Goal: Transaction & Acquisition: Purchase product/service

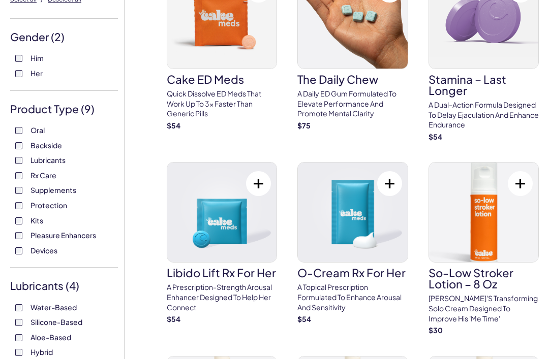
scroll to position [102, 0]
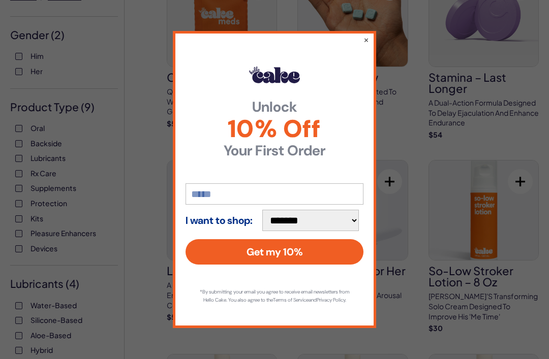
click at [361, 48] on div "**********" at bounding box center [274, 179] width 203 height 297
click at [366, 45] on button "×" at bounding box center [366, 40] width 6 height 10
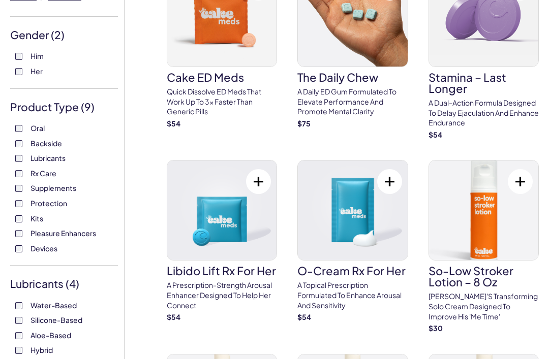
click at [474, 44] on img at bounding box center [483, 17] width 109 height 100
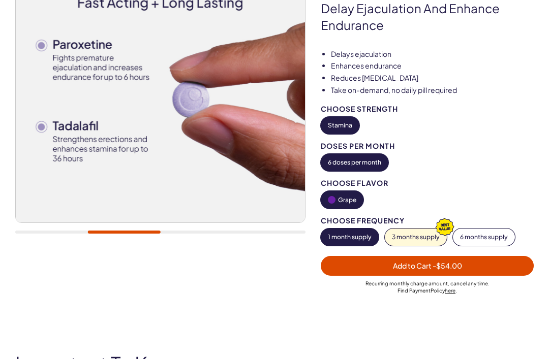
scroll to position [147, 0]
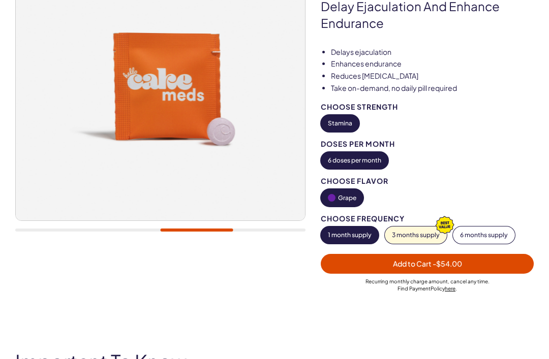
click at [474, 230] on button "6 months supply" at bounding box center [484, 235] width 62 height 17
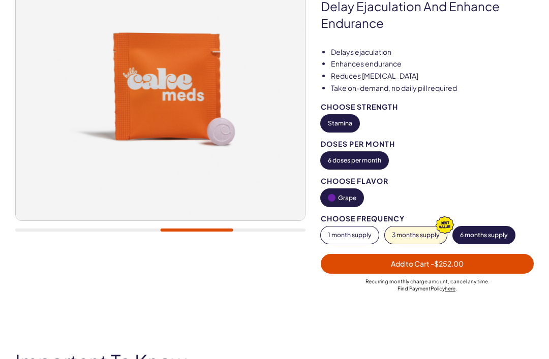
click at [345, 262] on span "Add to Cart - $252.00" at bounding box center [427, 264] width 201 height 12
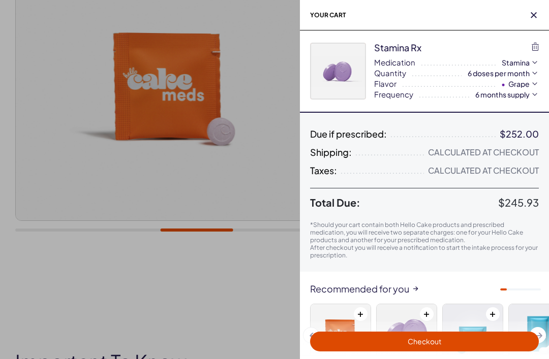
scroll to position [0, 0]
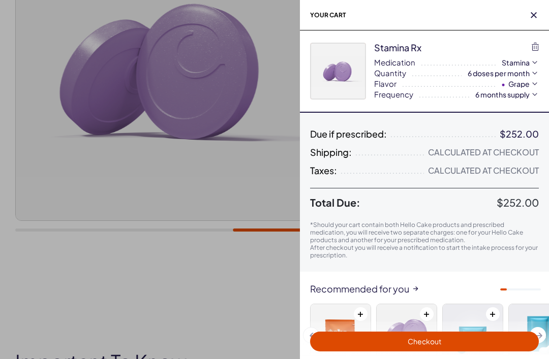
click at [57, 288] on div at bounding box center [274, 179] width 549 height 359
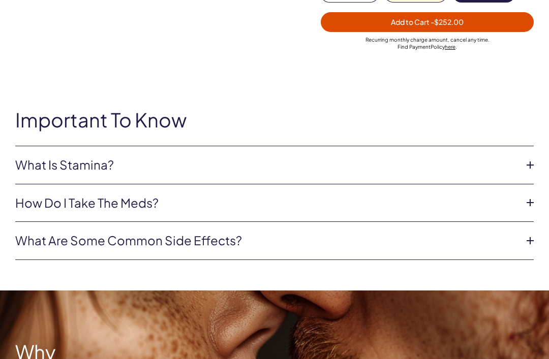
scroll to position [415, 0]
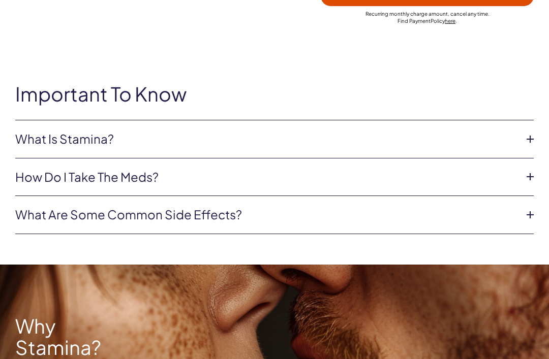
click at [52, 141] on link "What Is Stamina?" at bounding box center [266, 139] width 502 height 17
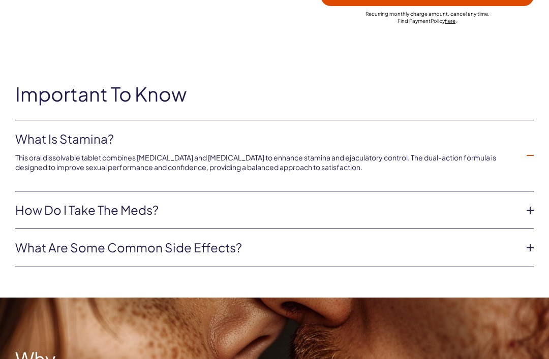
click at [52, 212] on link "How do I take the Meds?" at bounding box center [266, 210] width 502 height 17
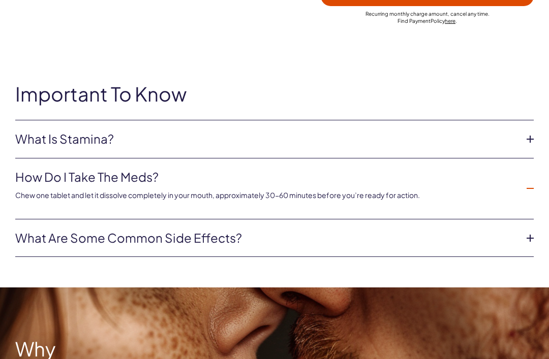
click at [56, 141] on link "What Is Stamina?" at bounding box center [266, 139] width 502 height 17
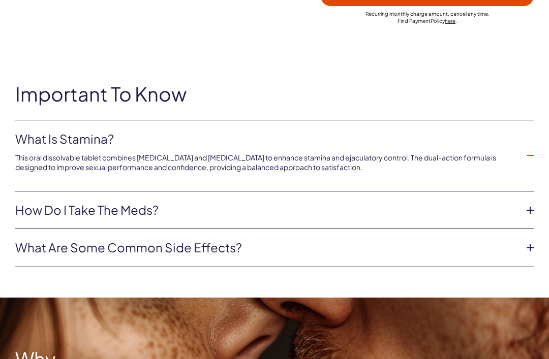
click at [57, 144] on link "What Is Stamina?" at bounding box center [266, 139] width 502 height 17
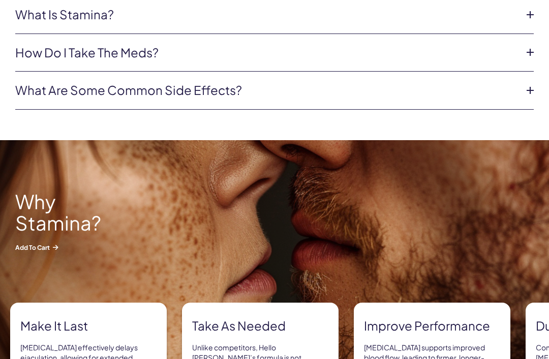
click at [62, 95] on link "What are some common side effects?" at bounding box center [266, 90] width 502 height 17
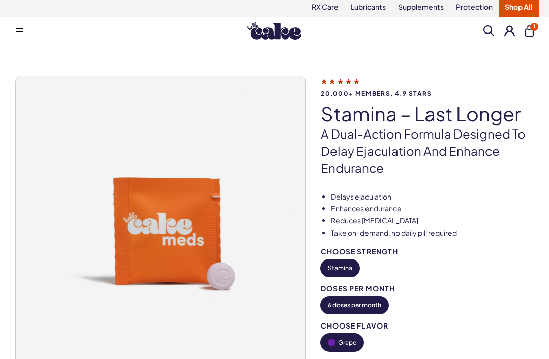
scroll to position [0, 0]
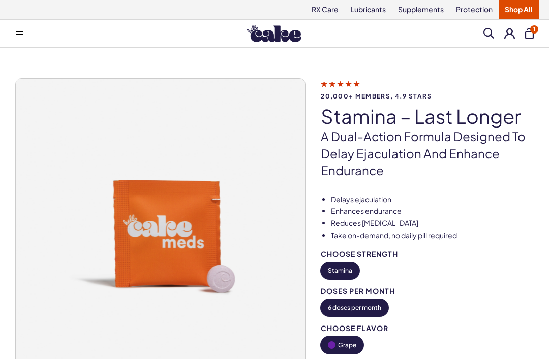
click at [371, 14] on link "Lubricants" at bounding box center [368, 9] width 47 height 19
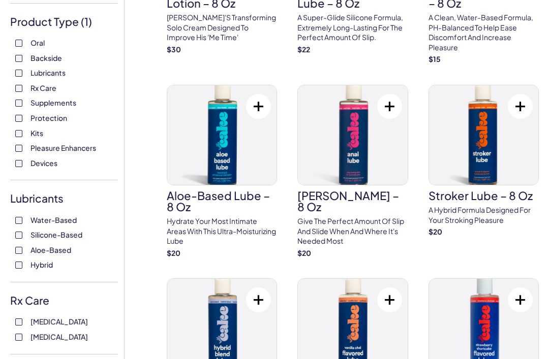
scroll to position [188, 0]
click at [389, 104] on button at bounding box center [389, 106] width 25 height 25
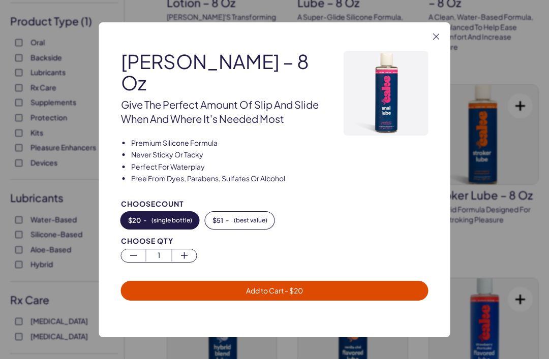
click at [225, 229] on button "$ 51 - ( best value )" at bounding box center [239, 219] width 69 height 17
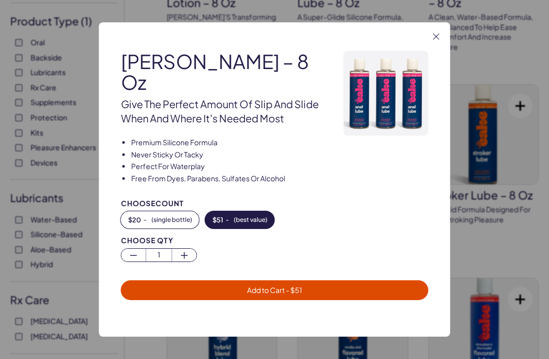
click at [200, 300] on button "Add to Cart - $ 51" at bounding box center [275, 291] width 308 height 20
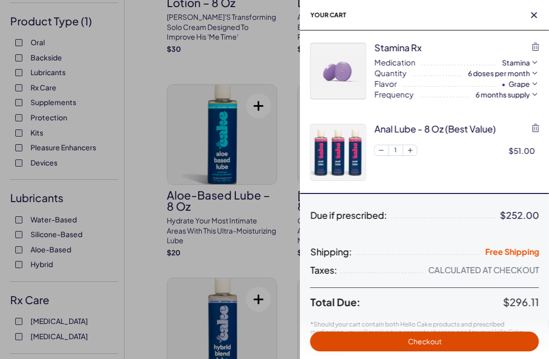
scroll to position [0, 0]
click at [150, 202] on div at bounding box center [274, 179] width 549 height 359
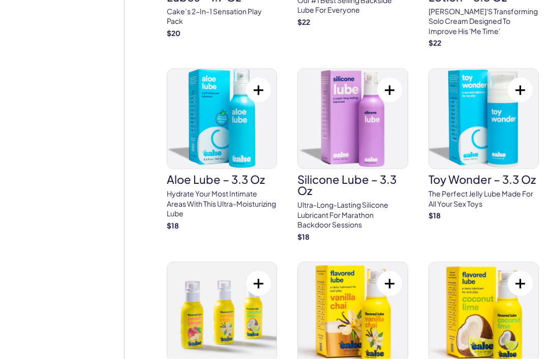
scroll to position [1013, 0]
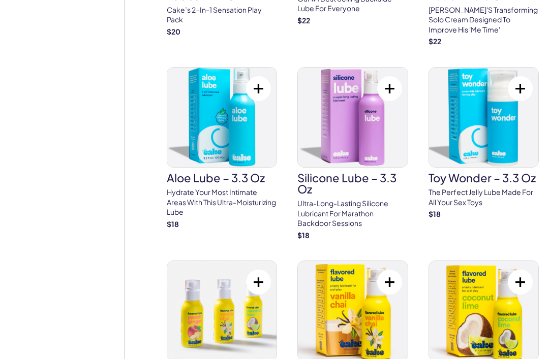
click at [388, 76] on button at bounding box center [389, 88] width 25 height 25
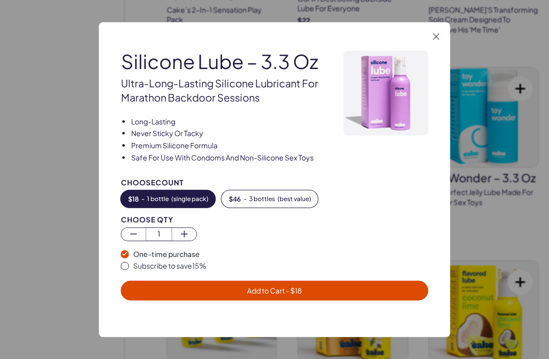
click at [253, 202] on span "3 bottles" at bounding box center [262, 198] width 26 height 7
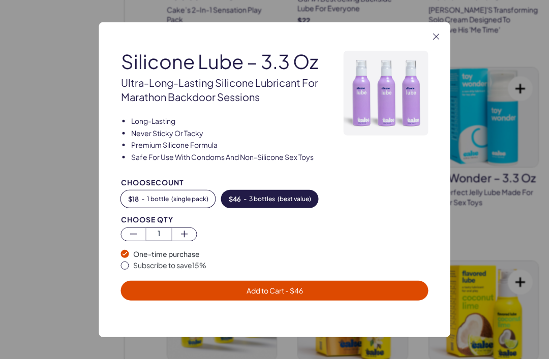
click at [219, 297] on span "Add to Cart - $ 46" at bounding box center [274, 291] width 295 height 12
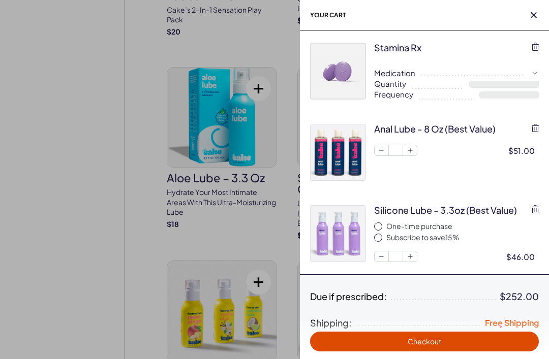
select select "**"
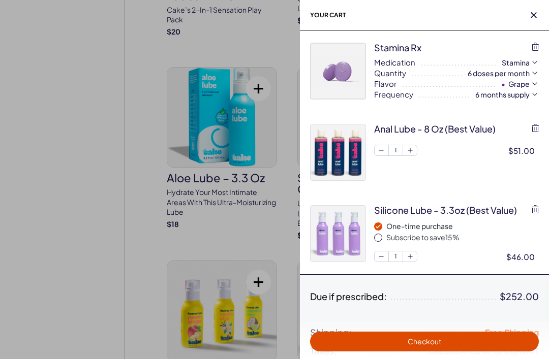
scroll to position [0, 0]
click at [151, 195] on div at bounding box center [274, 179] width 549 height 359
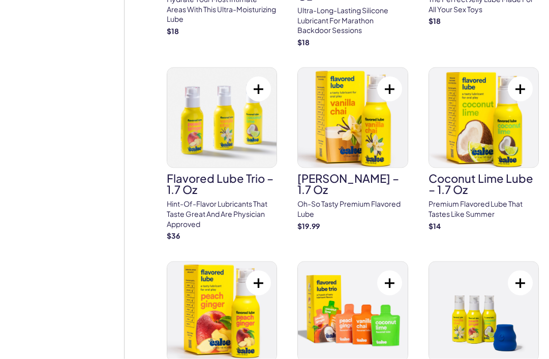
scroll to position [1207, 0]
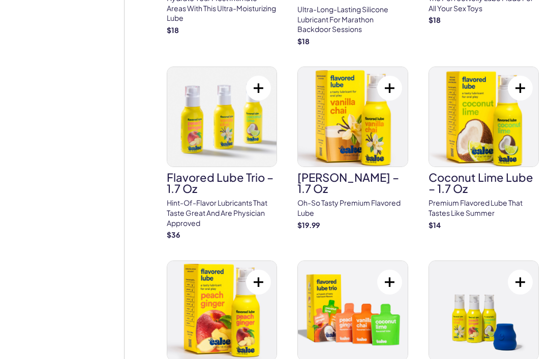
click at [524, 76] on button at bounding box center [520, 88] width 25 height 25
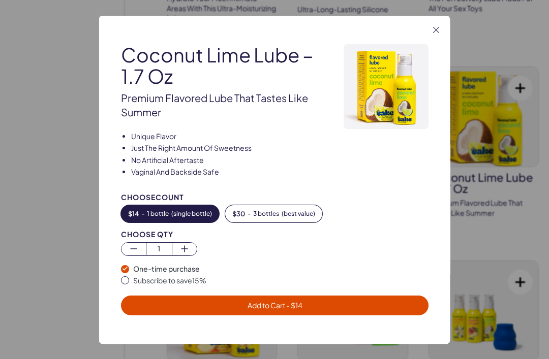
click at [243, 311] on span "Add to Cart - $ 14" at bounding box center [274, 305] width 295 height 12
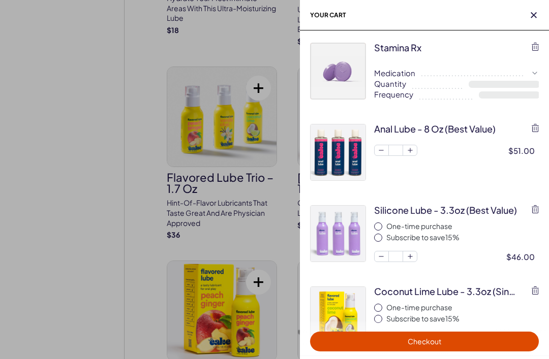
select select "**"
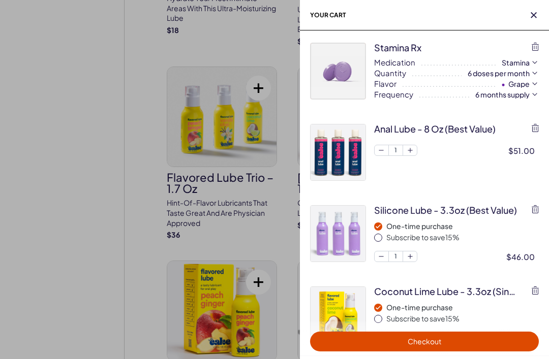
scroll to position [0, 0]
click at [93, 182] on div at bounding box center [274, 179] width 549 height 359
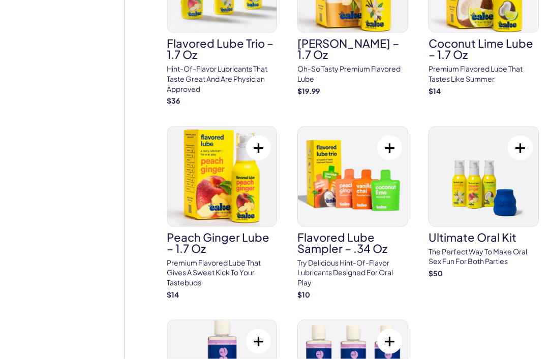
scroll to position [1344, 0]
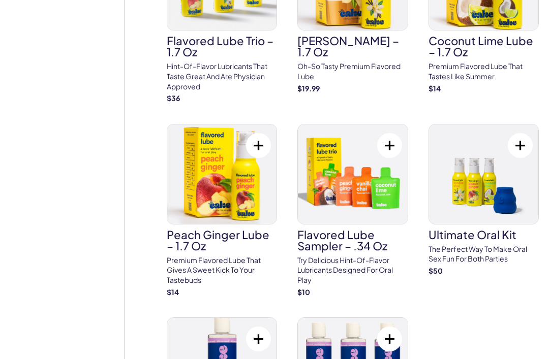
click at [259, 133] on button at bounding box center [258, 145] width 25 height 25
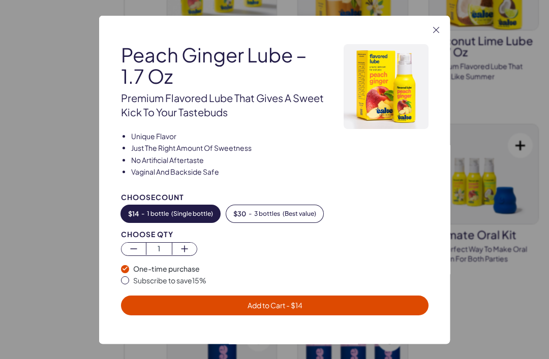
click at [188, 311] on span "Add to Cart - $ 14" at bounding box center [274, 305] width 295 height 12
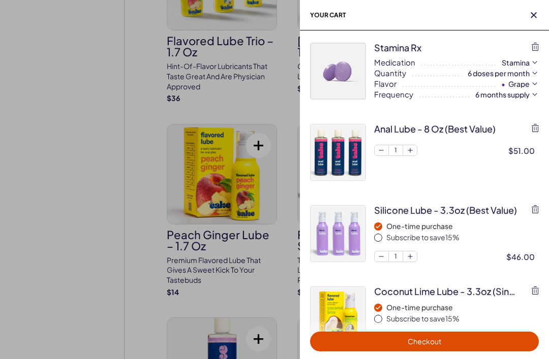
scroll to position [0, 0]
click at [98, 162] on div at bounding box center [274, 179] width 549 height 359
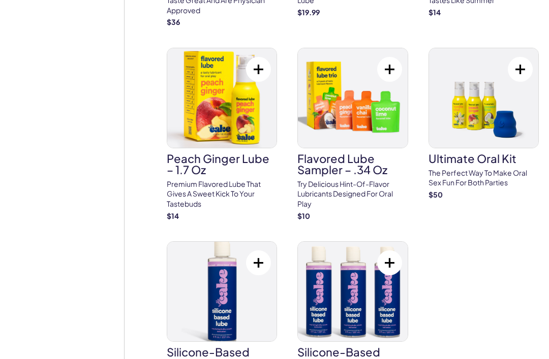
scroll to position [1419, 0]
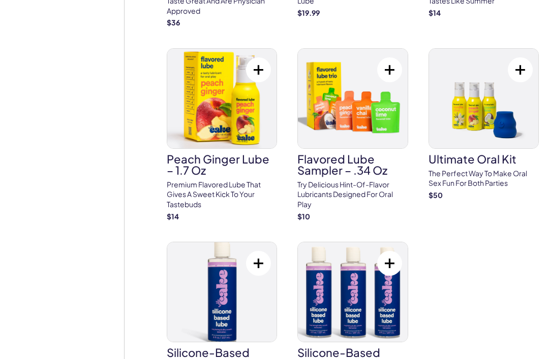
click at [519, 57] on button at bounding box center [520, 69] width 25 height 25
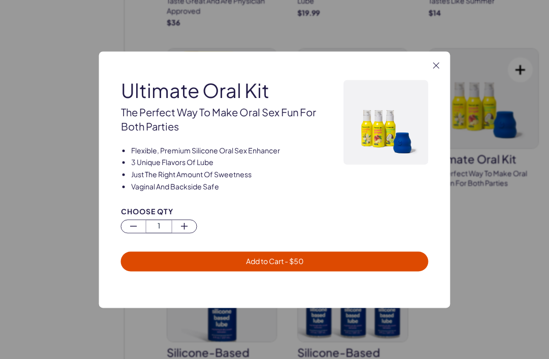
click at [436, 69] on icon "button" at bounding box center [436, 66] width 6 height 6
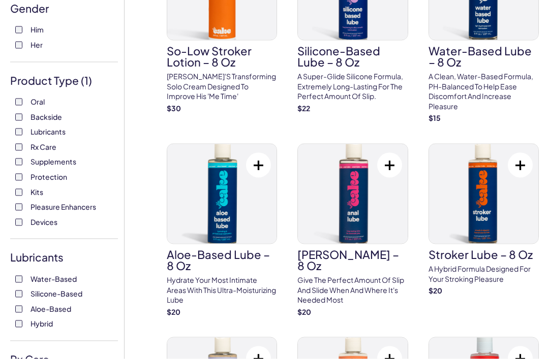
scroll to position [0, 0]
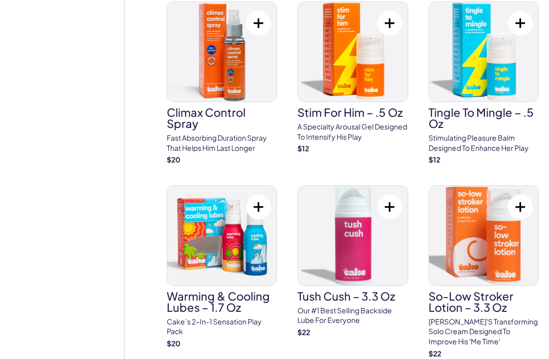
scroll to position [1065, 0]
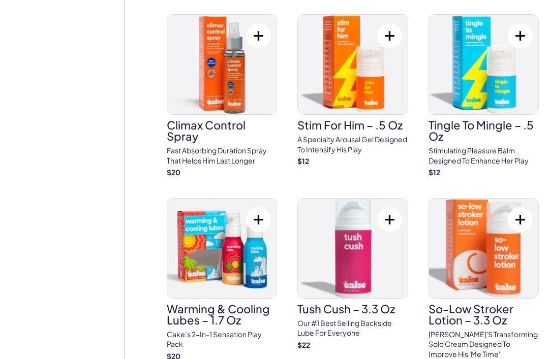
click at [258, 23] on button at bounding box center [258, 35] width 25 height 25
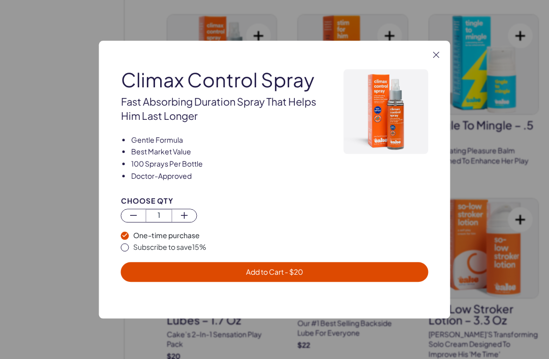
click at [173, 278] on span "Add to Cart - $ 20" at bounding box center [274, 272] width 295 height 12
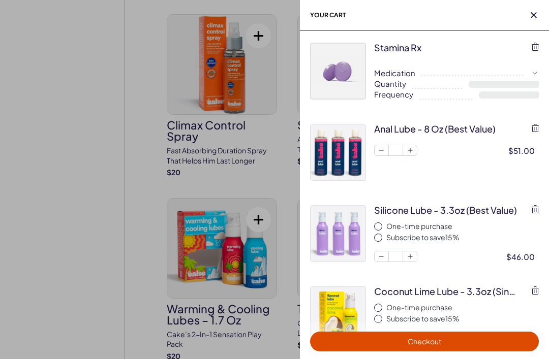
select select "**"
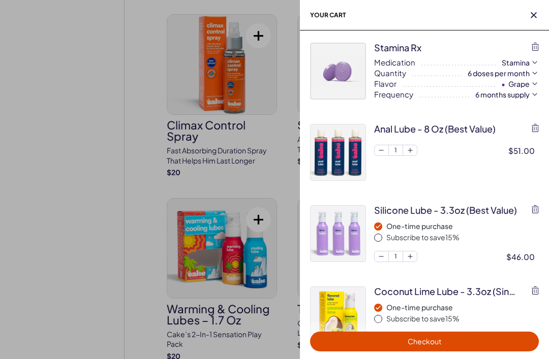
scroll to position [0, 0]
click at [89, 193] on div at bounding box center [274, 179] width 549 height 359
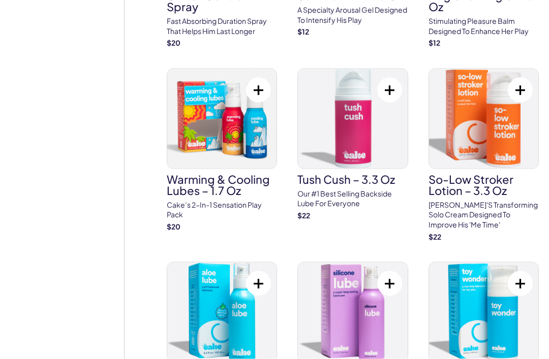
scroll to position [1199, 0]
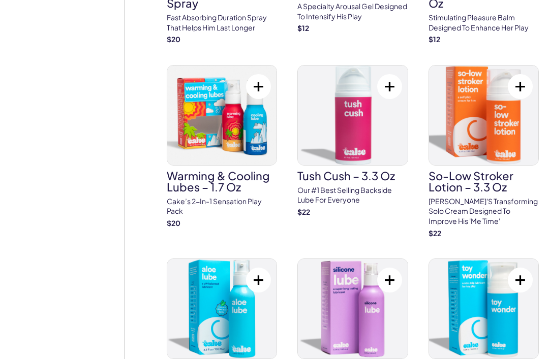
click at [390, 74] on button at bounding box center [389, 86] width 25 height 25
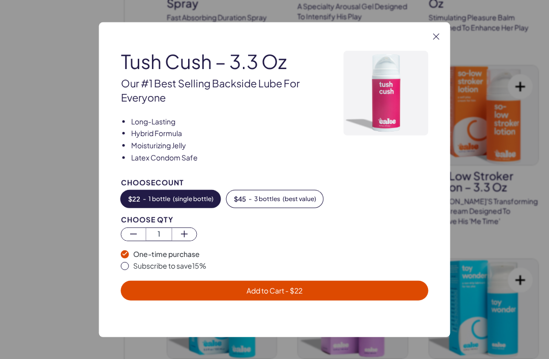
click at [239, 297] on span "Add to Cart - $ 22" at bounding box center [274, 291] width 295 height 12
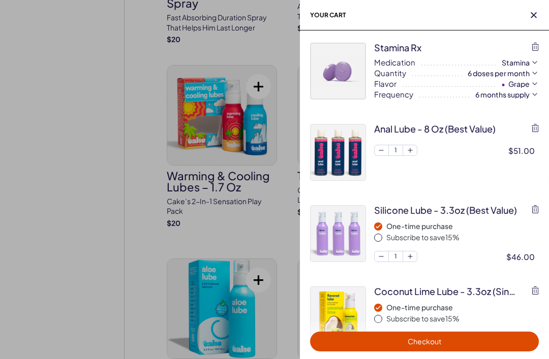
scroll to position [0, 0]
click at [79, 184] on div at bounding box center [274, 179] width 549 height 359
click at [90, 194] on div at bounding box center [274, 179] width 549 height 359
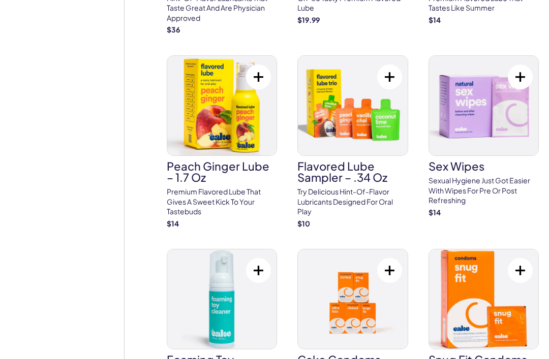
scroll to position [1786, 0]
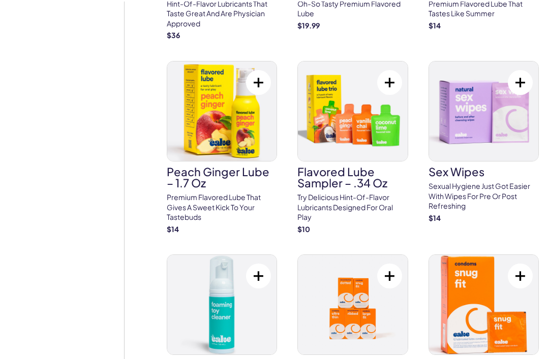
click at [515, 69] on button at bounding box center [520, 81] width 25 height 25
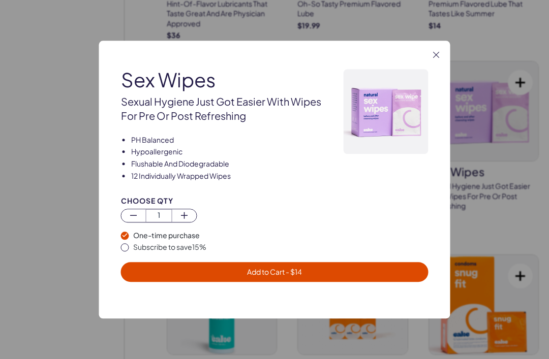
click at [156, 278] on span "Add to Cart - $ 14" at bounding box center [274, 272] width 295 height 12
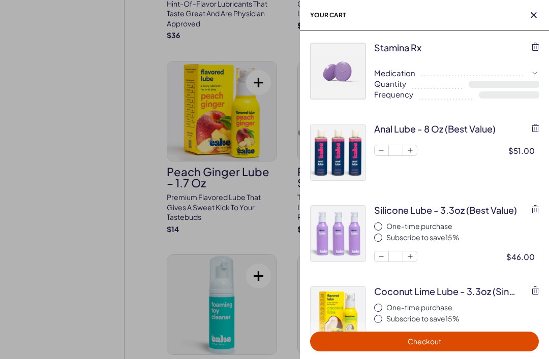
select select "**"
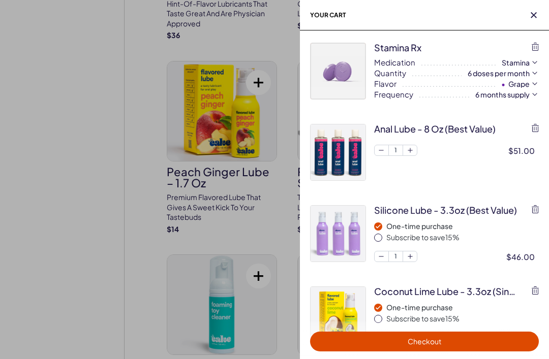
scroll to position [0, 0]
click at [75, 189] on div at bounding box center [274, 179] width 549 height 359
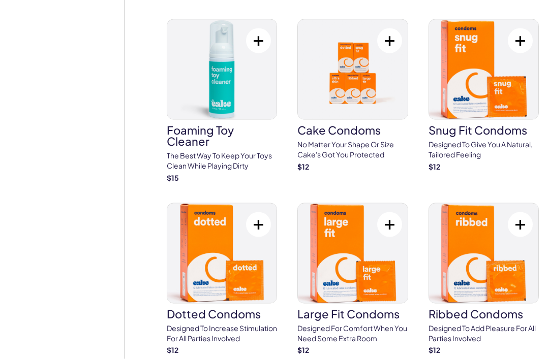
scroll to position [2021, 0]
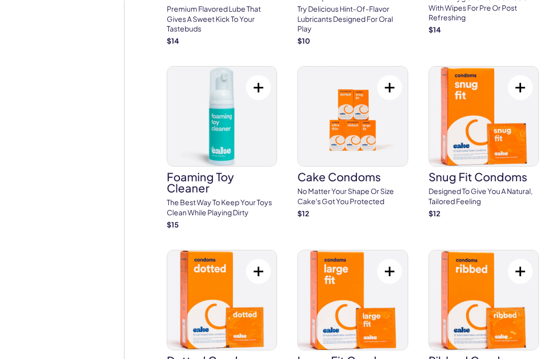
click at [389, 75] on button at bounding box center [389, 87] width 25 height 25
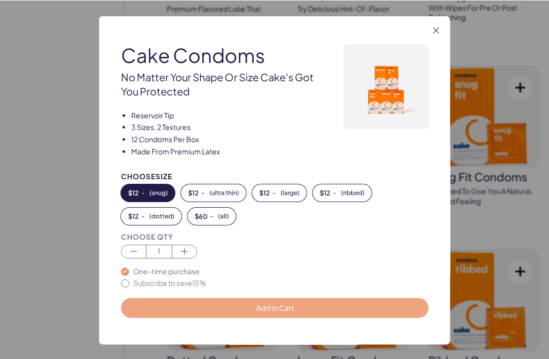
scroll to position [1973, 0]
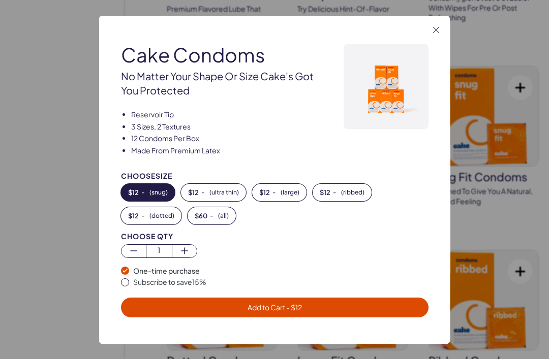
click at [158, 219] on span "( dotted )" at bounding box center [161, 215] width 25 height 7
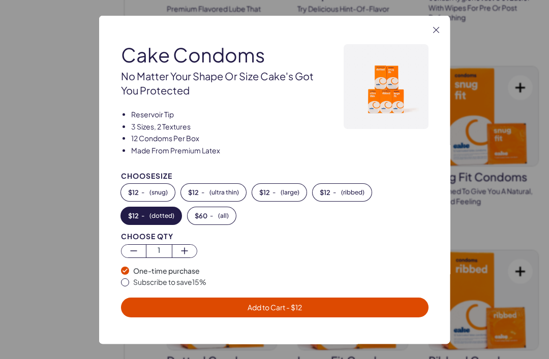
click at [167, 313] on span "Add to Cart - $ 12" at bounding box center [274, 307] width 295 height 12
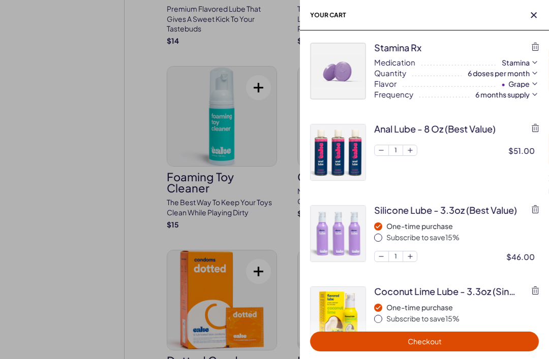
scroll to position [0, 0]
click at [86, 205] on div at bounding box center [274, 179] width 549 height 359
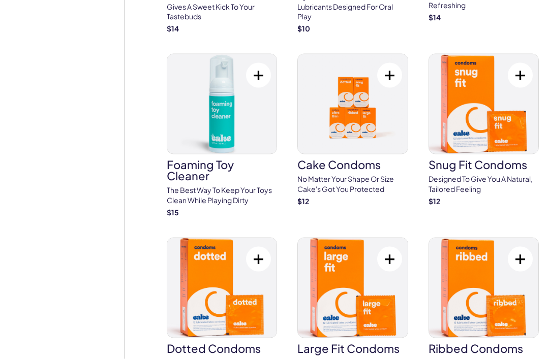
scroll to position [1967, 0]
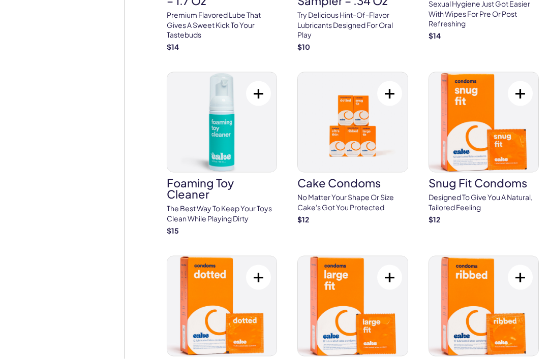
click at [522, 81] on button at bounding box center [520, 93] width 25 height 25
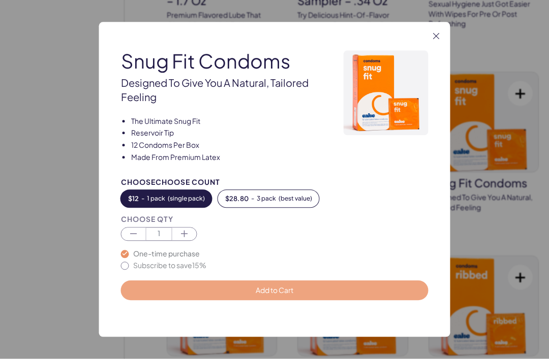
scroll to position [1967, 0]
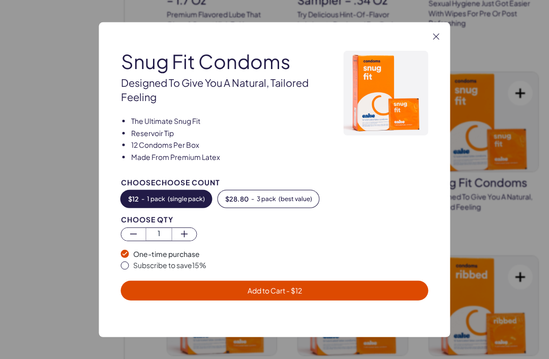
click at [217, 297] on span "Add to Cart - $ 12" at bounding box center [274, 291] width 295 height 12
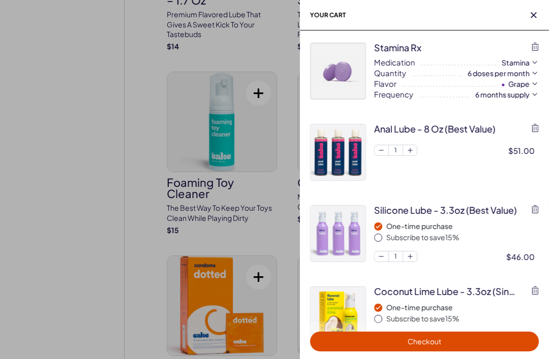
scroll to position [0, 0]
click at [77, 184] on div at bounding box center [274, 179] width 549 height 359
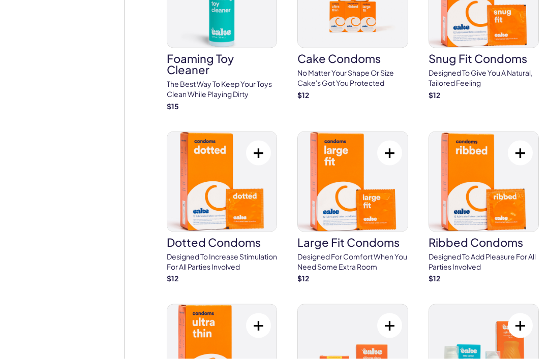
scroll to position [2093, 0]
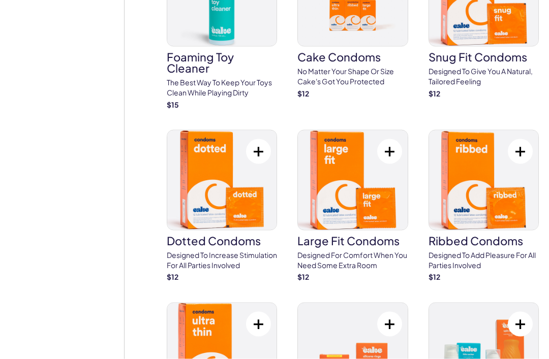
click at [524, 139] on button at bounding box center [520, 151] width 25 height 25
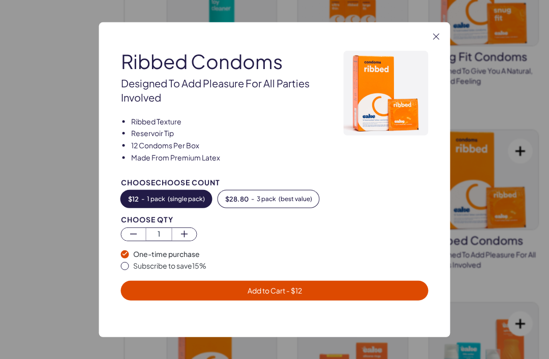
click at [285, 297] on span "Add to Cart - $ 12" at bounding box center [274, 291] width 295 height 12
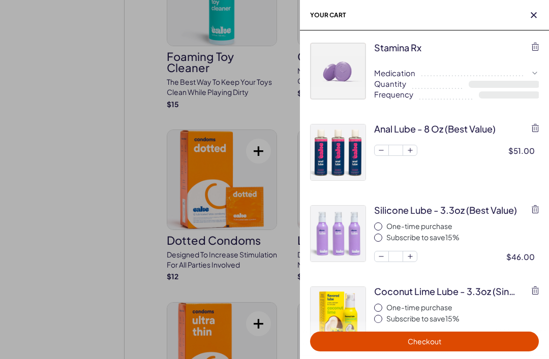
select select "**"
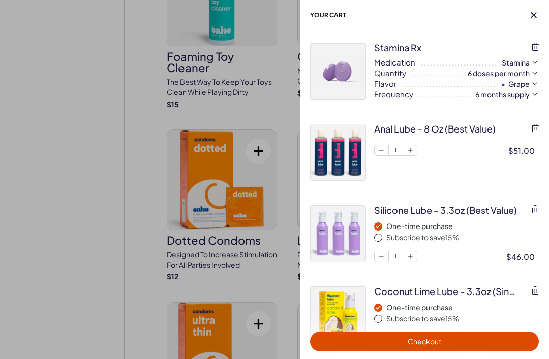
scroll to position [0, 0]
click at [57, 183] on div at bounding box center [274, 179] width 549 height 359
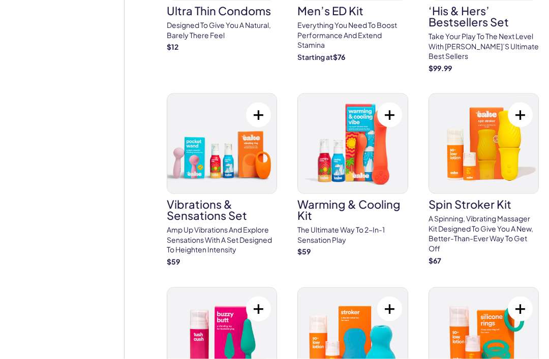
scroll to position [2497, 0]
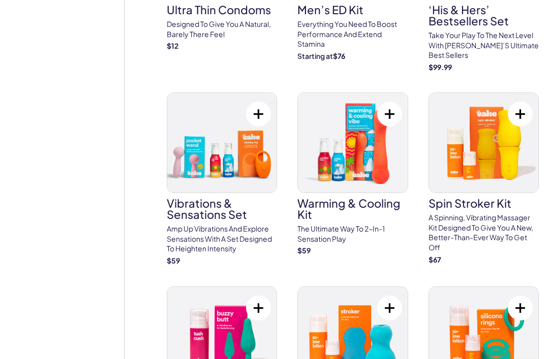
click at [519, 102] on button at bounding box center [520, 114] width 25 height 25
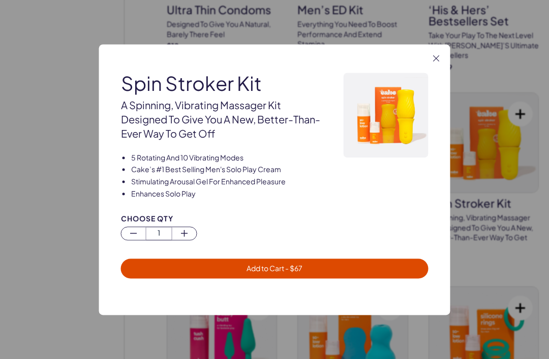
click at [231, 275] on span "Add to Cart - $ 67" at bounding box center [274, 269] width 295 height 12
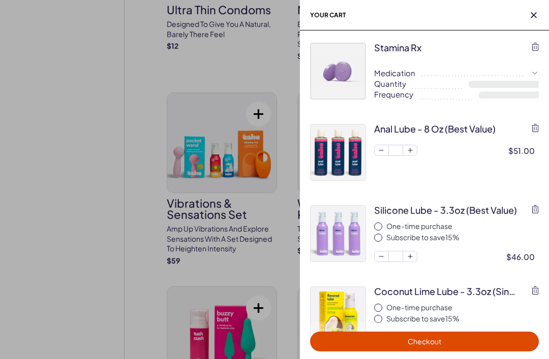
select select "**"
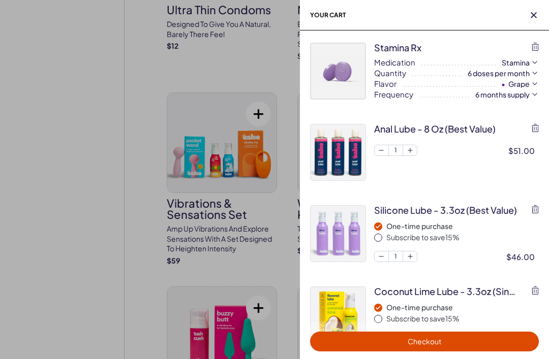
scroll to position [0, 0]
click at [96, 192] on div at bounding box center [274, 179] width 549 height 359
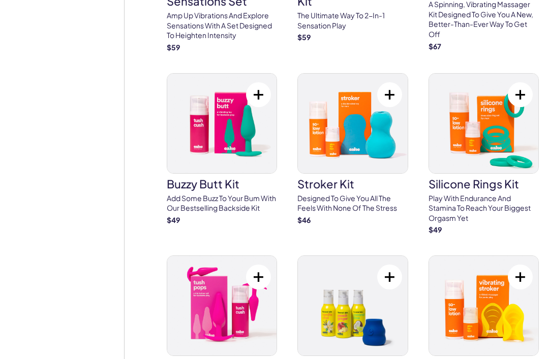
scroll to position [2710, 0]
click at [517, 83] on button at bounding box center [520, 95] width 25 height 25
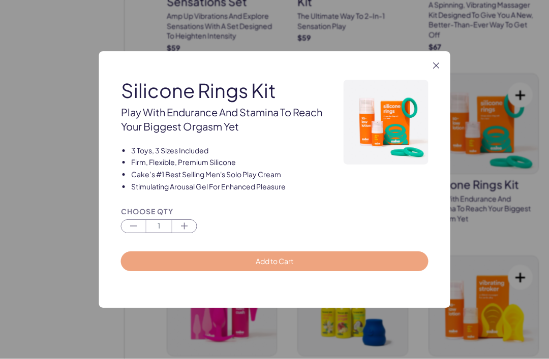
scroll to position [2710, 0]
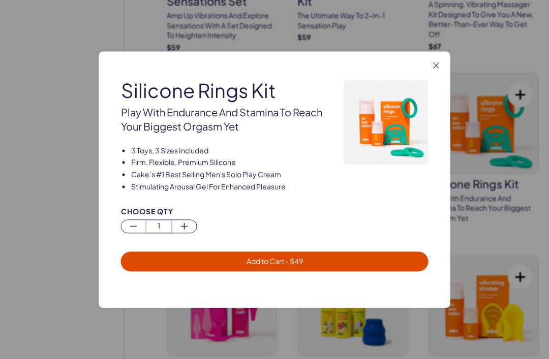
click at [251, 266] on span "Add to Cart - $ 49" at bounding box center [275, 261] width 56 height 9
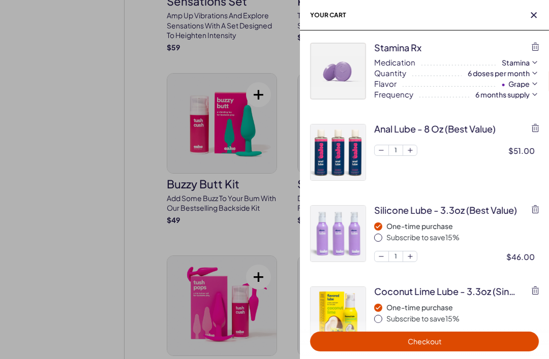
scroll to position [0, 0]
click at [80, 193] on div at bounding box center [274, 179] width 549 height 359
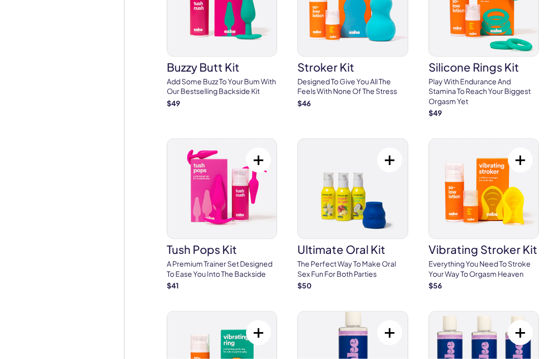
scroll to position [2831, 0]
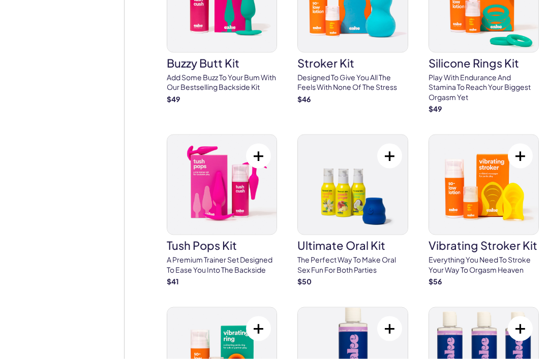
click at [256, 144] on button at bounding box center [258, 156] width 25 height 25
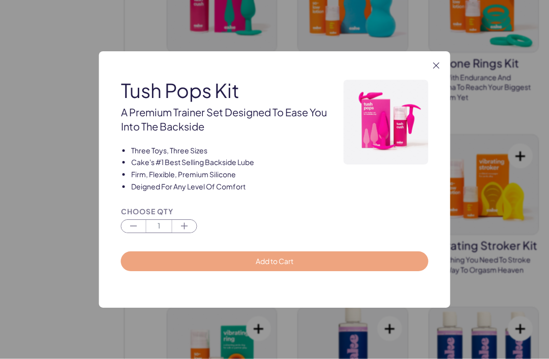
scroll to position [2832, 0]
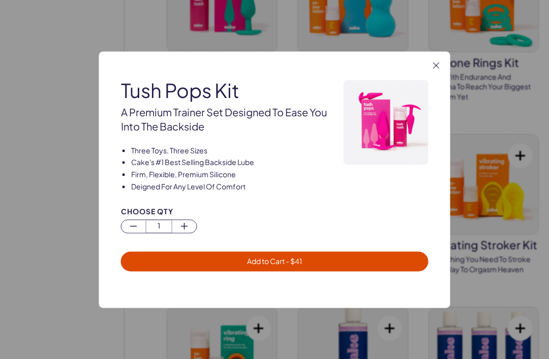
click at [202, 267] on span "Add to Cart - $ 41" at bounding box center [274, 262] width 295 height 12
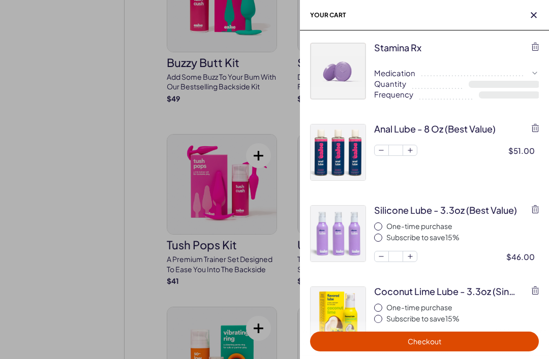
select select "**"
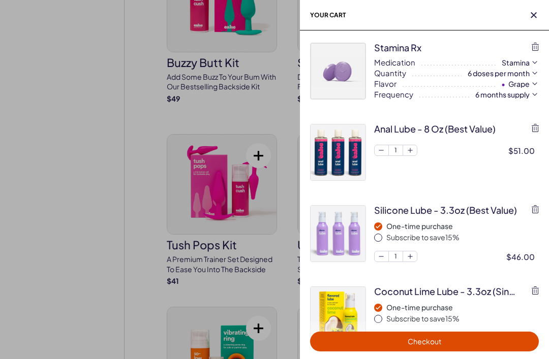
scroll to position [0, 0]
click at [98, 192] on div at bounding box center [274, 179] width 549 height 359
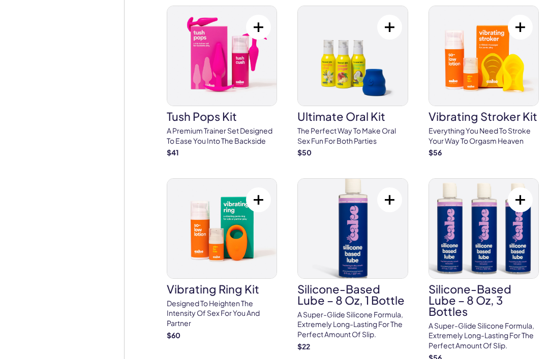
scroll to position [2962, 0]
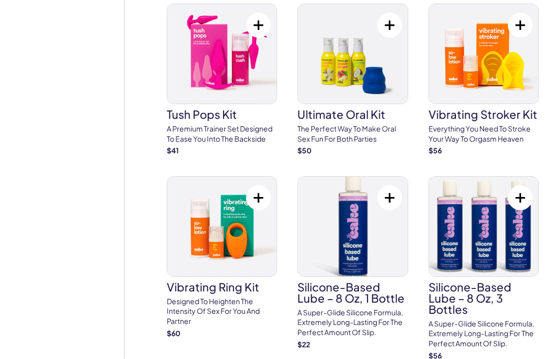
click at [253, 186] on button at bounding box center [258, 198] width 25 height 25
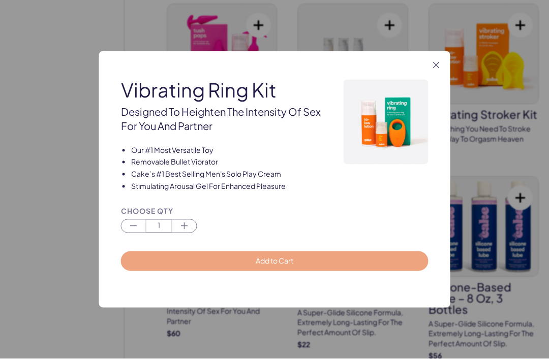
scroll to position [2963, 0]
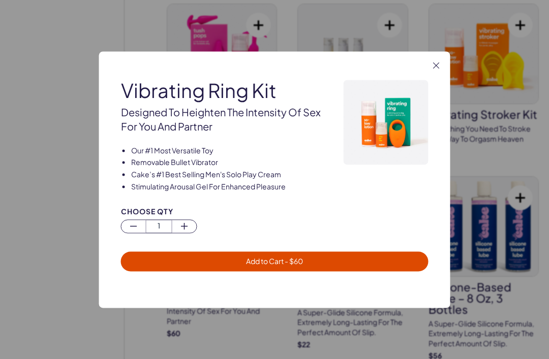
click at [206, 267] on span "Add to Cart - $ 60" at bounding box center [274, 262] width 295 height 12
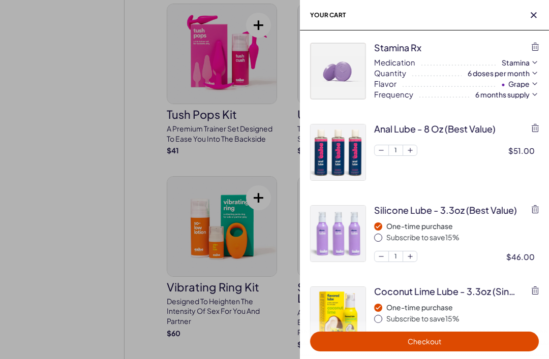
scroll to position [0, 0]
click at [80, 170] on div at bounding box center [274, 179] width 549 height 359
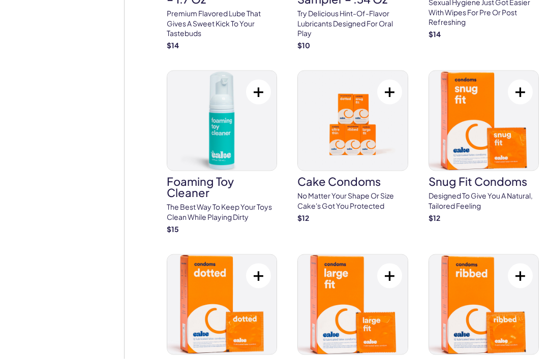
scroll to position [1949, 0]
